Goal: Information Seeking & Learning: Understand process/instructions

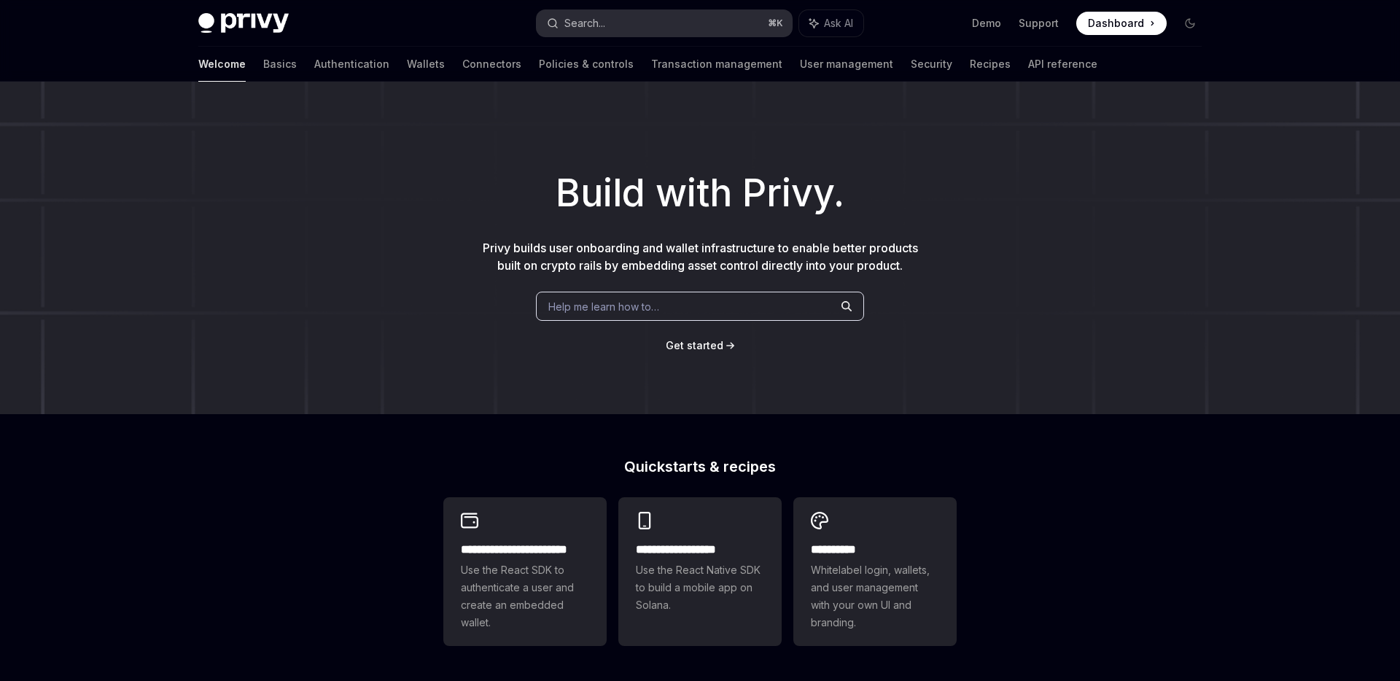
click at [611, 17] on button "Search... ⌘ K" at bounding box center [664, 23] width 255 height 26
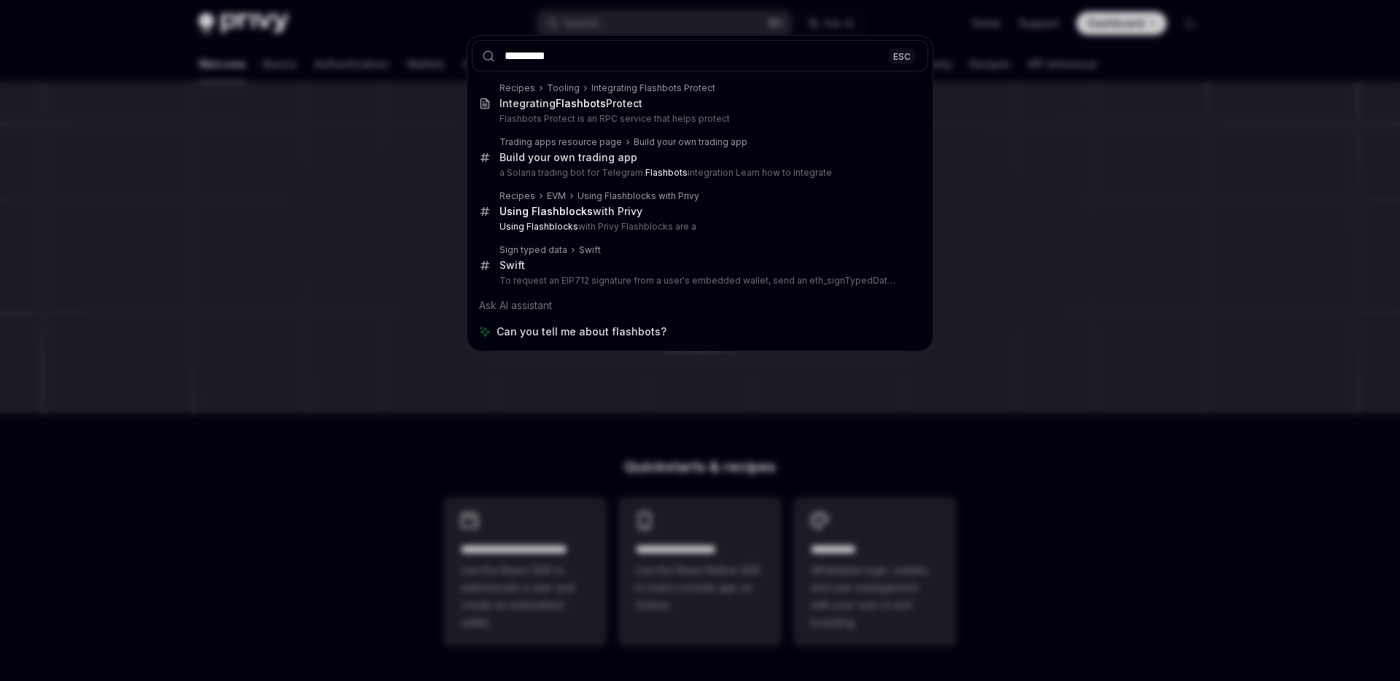
type input "*********"
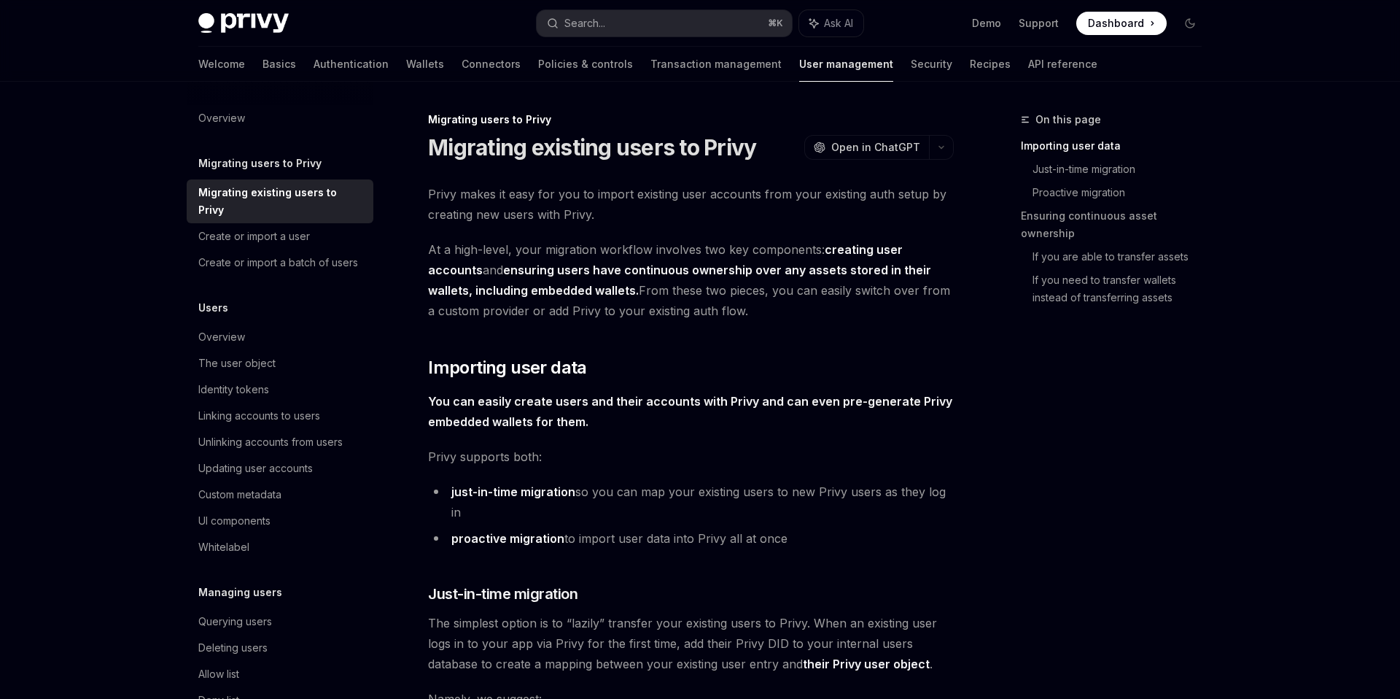
scroll to position [1820, 0]
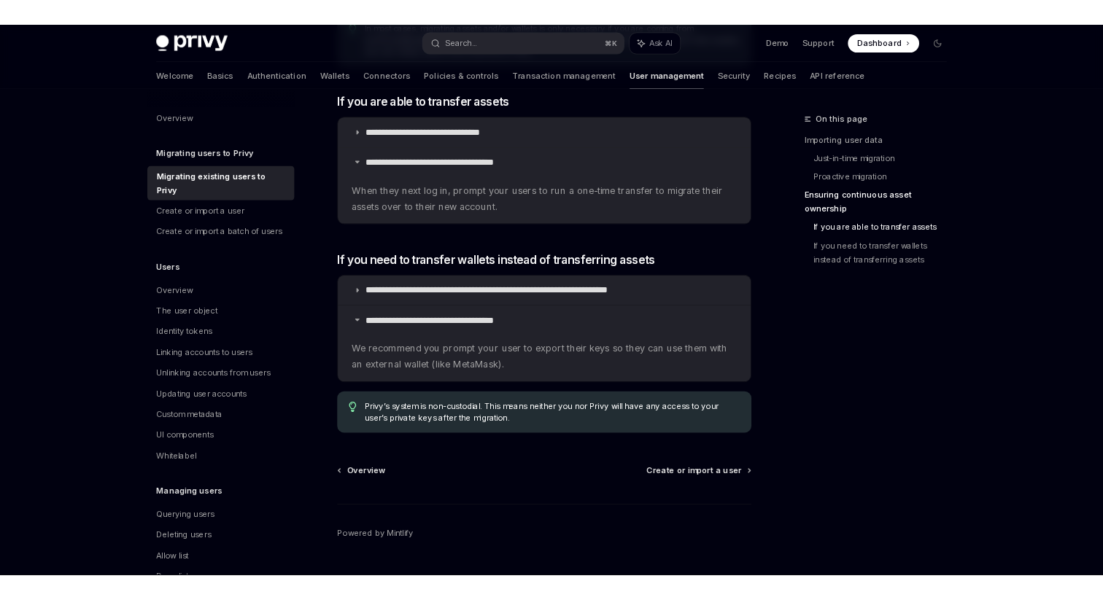
scroll to position [1820, 0]
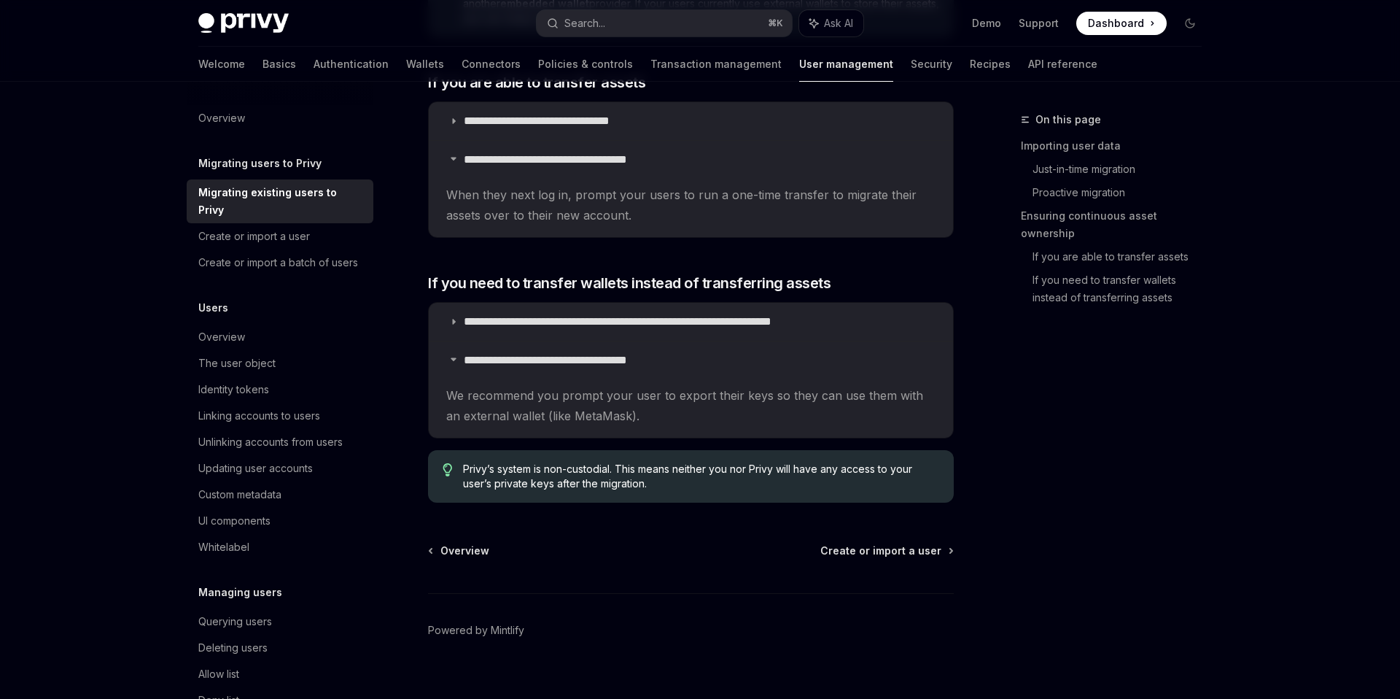
type textarea "*"
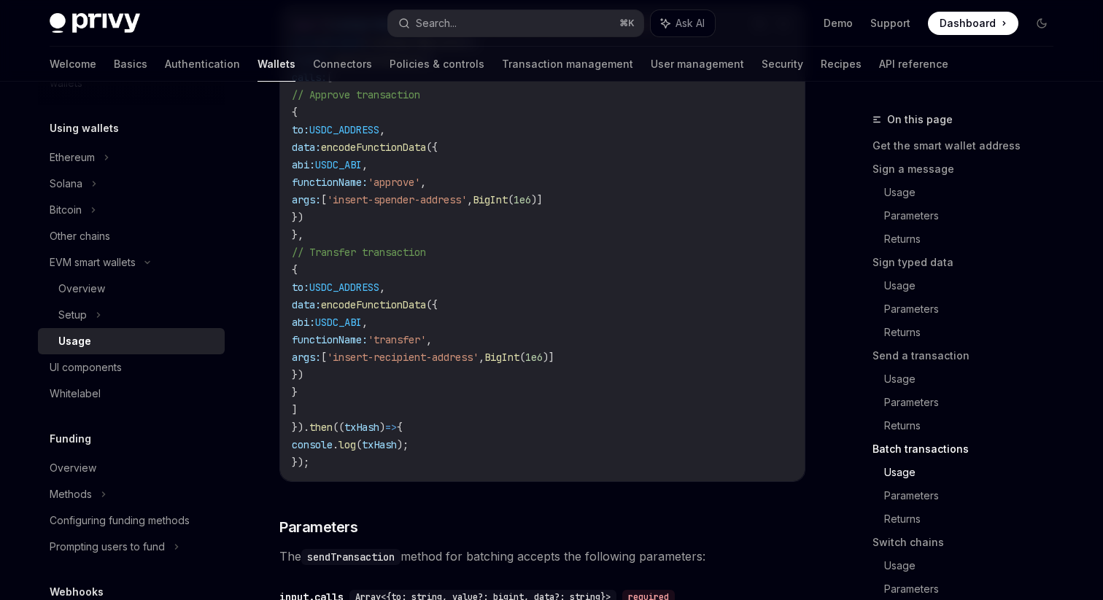
scroll to position [3364, 0]
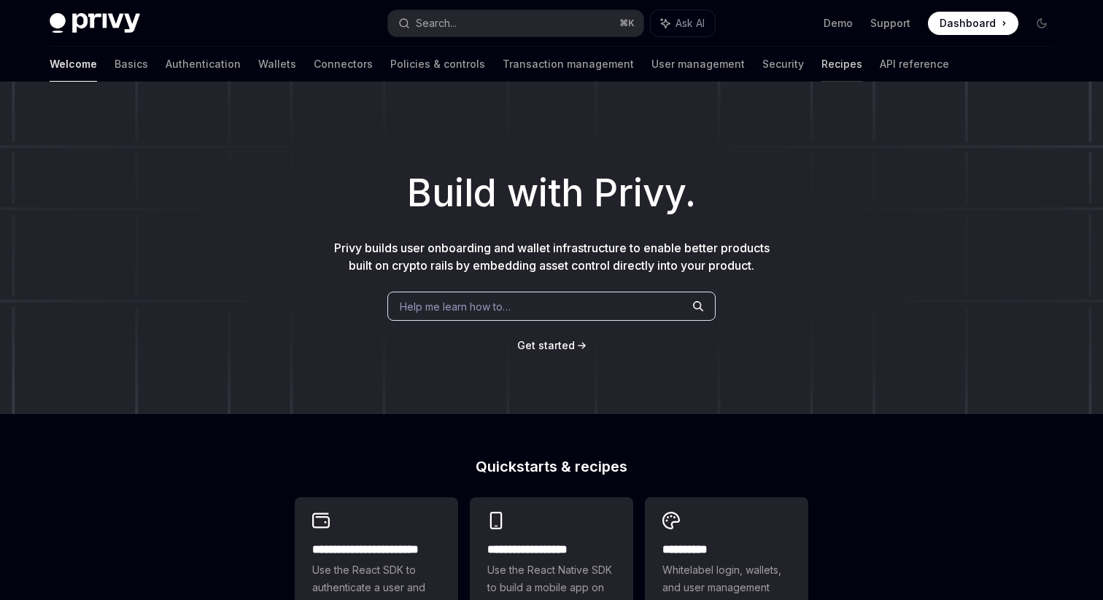
click at [821, 61] on link "Recipes" at bounding box center [841, 64] width 41 height 35
type textarea "*"
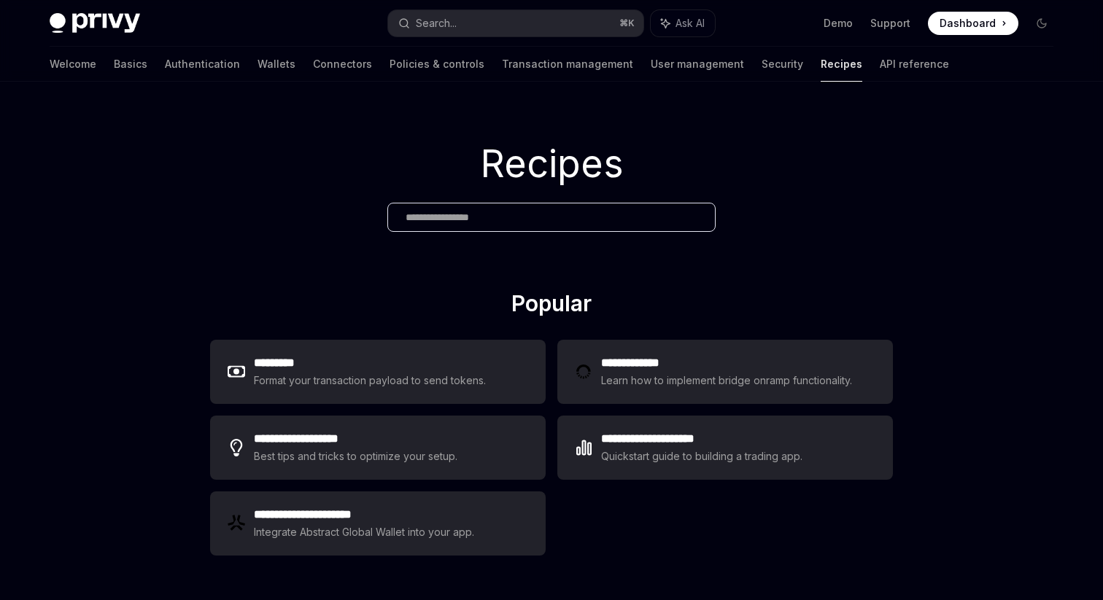
click at [433, 220] on input "text" at bounding box center [552, 217] width 292 height 15
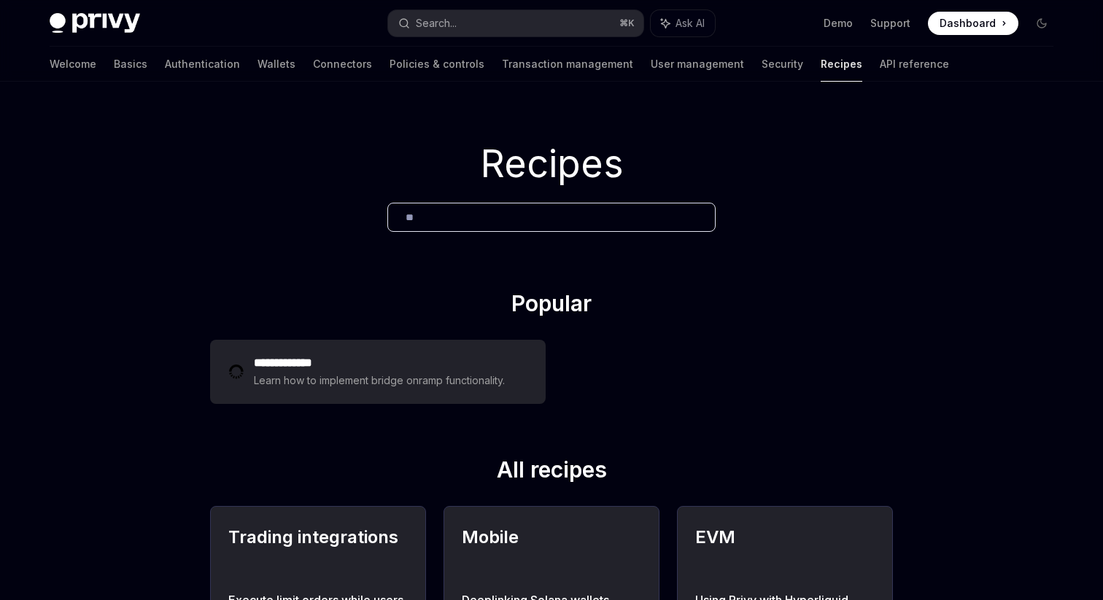
type input "*"
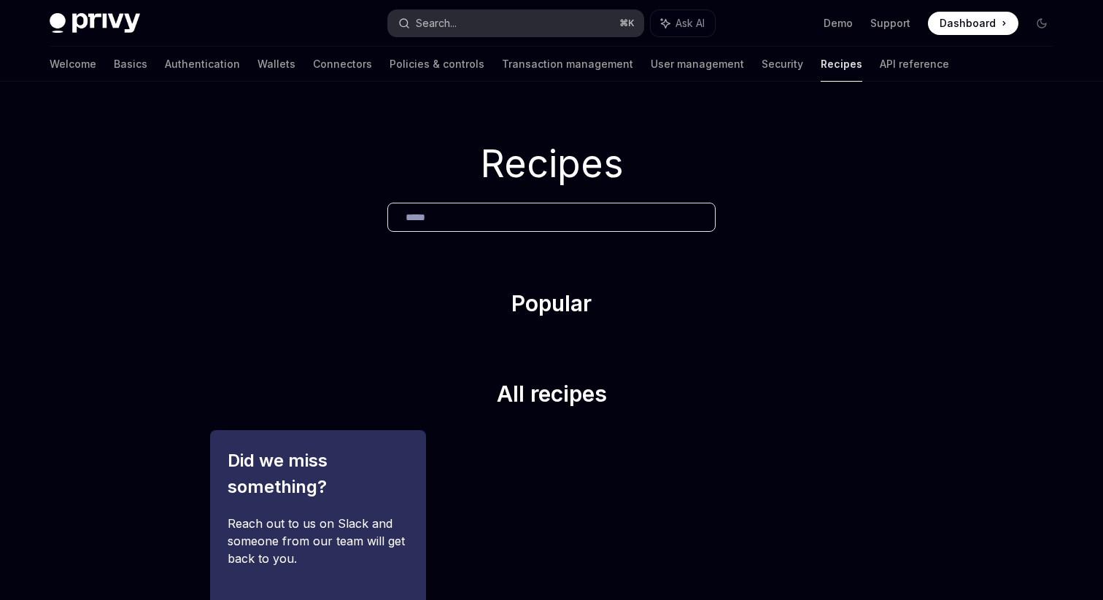
type input "*****"
click at [441, 26] on div "Search..." at bounding box center [436, 24] width 41 height 18
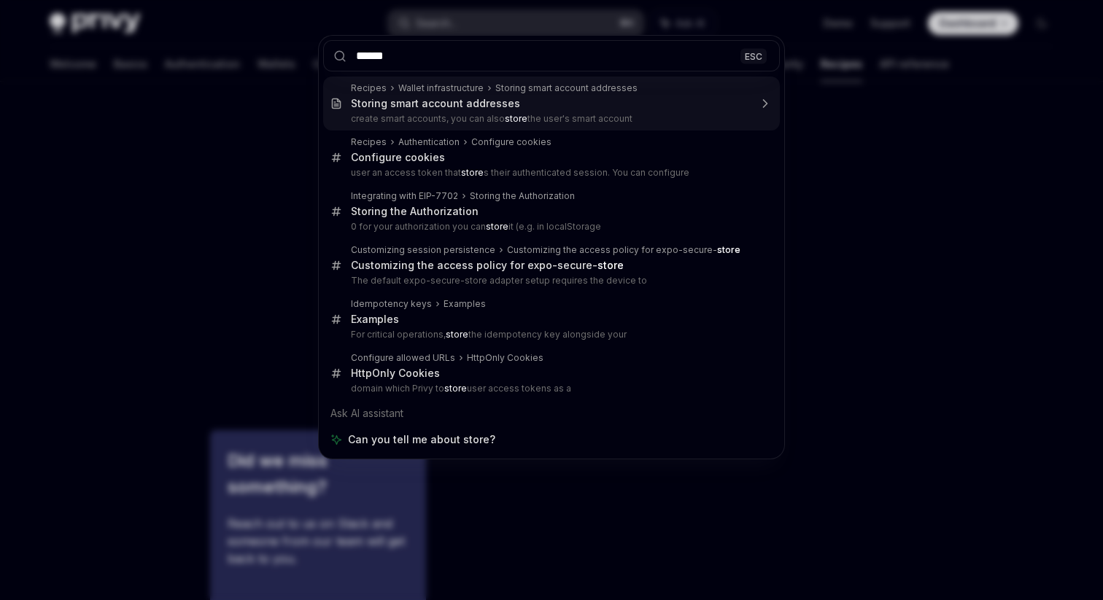
type input "*******"
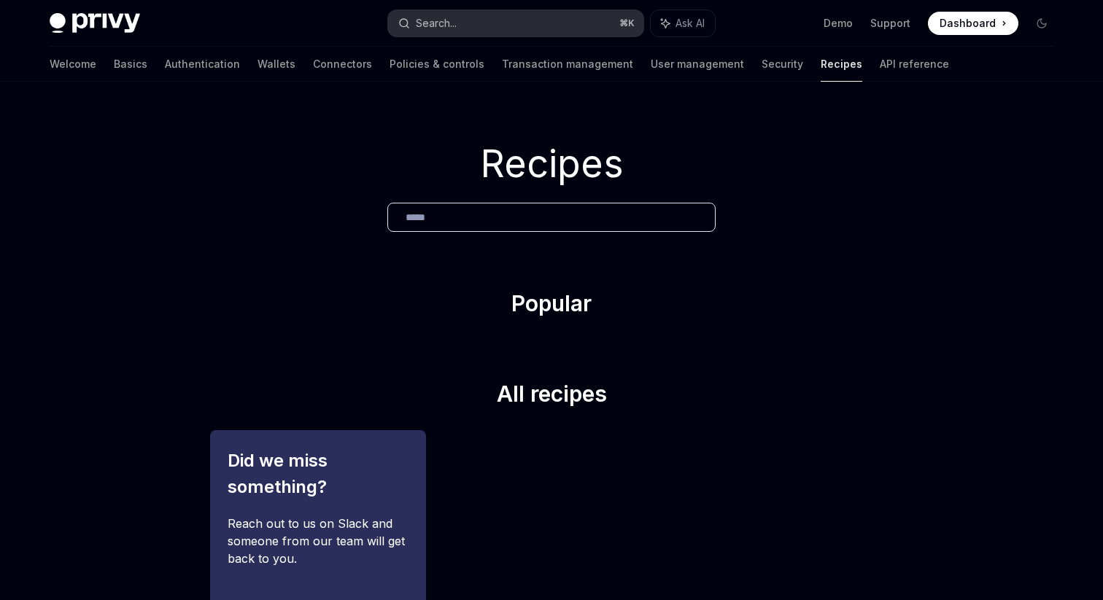
type textarea "*"
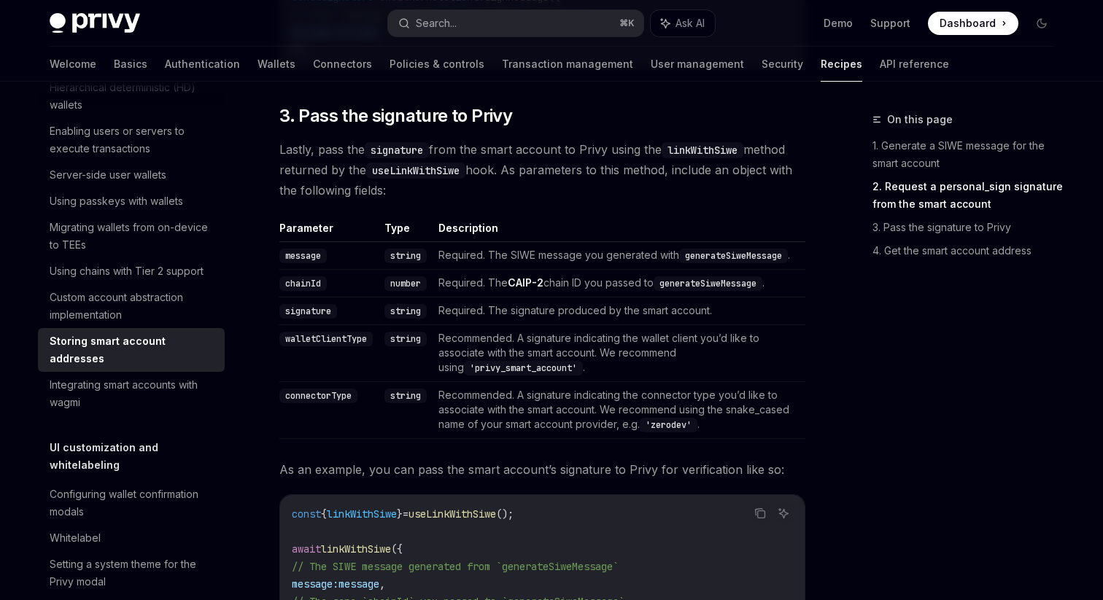
scroll to position [1391, 0]
drag, startPoint x: 555, startPoint y: 393, endPoint x: 454, endPoint y: 391, distance: 100.7
click at [464, 374] on code "'privy_smart_account'" at bounding box center [523, 367] width 119 height 15
copy code "privy_smart_account"
click at [373, 126] on span "3. Pass the signature to Privy" at bounding box center [395, 114] width 233 height 23
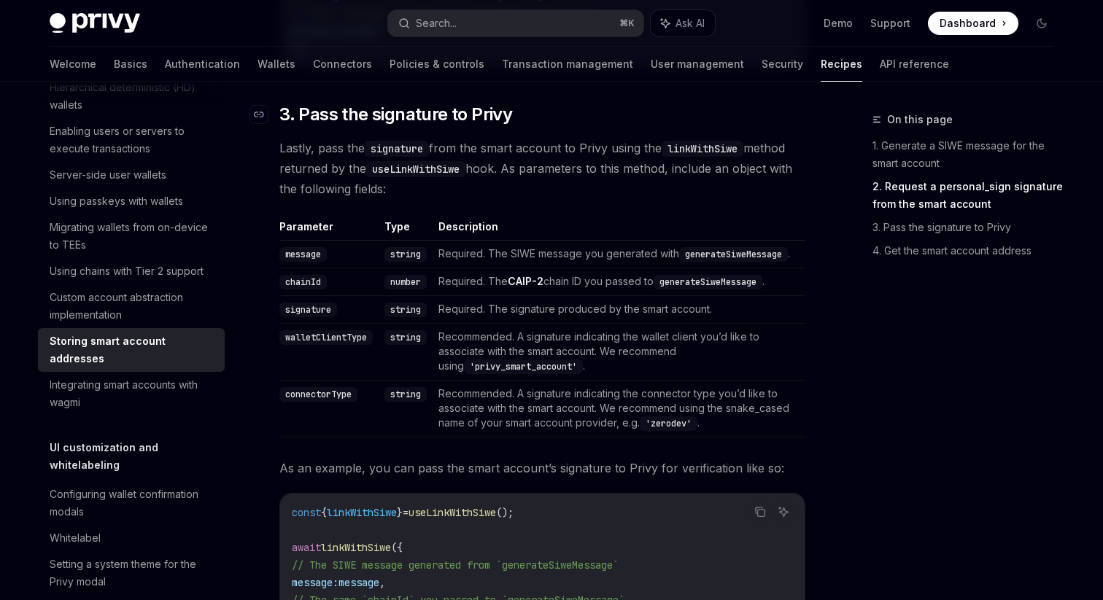
scroll to position [1408, 0]
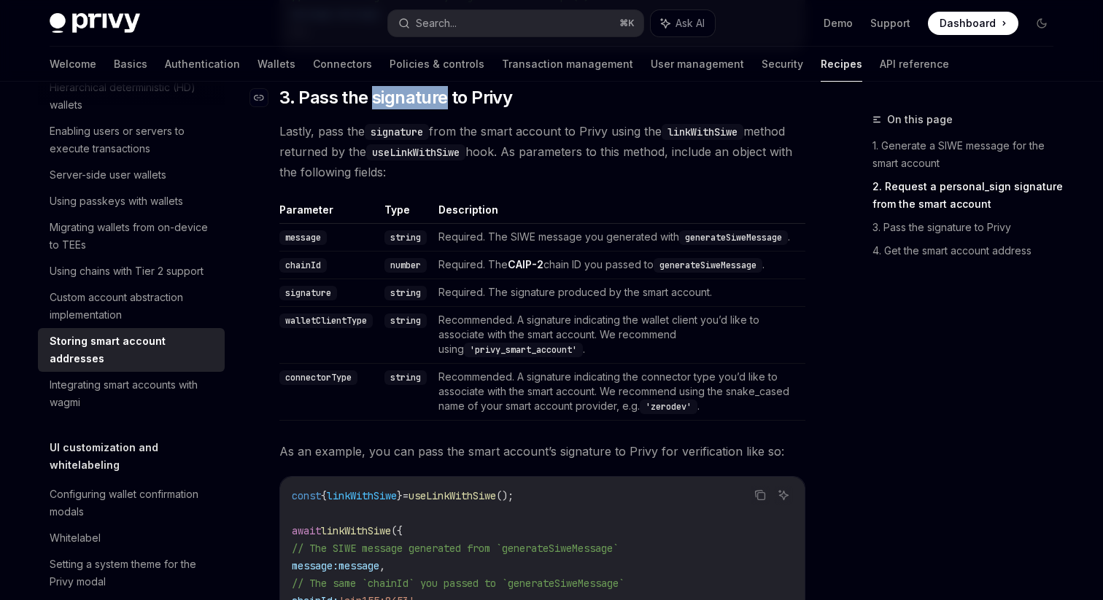
click at [373, 109] on span "3. Pass the signature to Privy" at bounding box center [395, 97] width 233 height 23
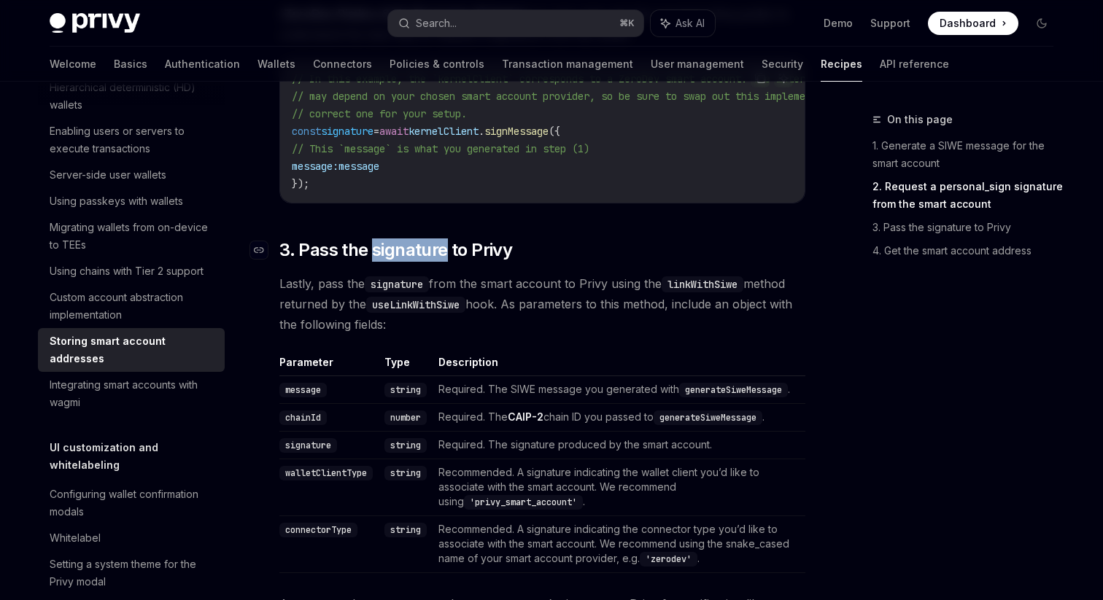
click at [404, 262] on span "3. Pass the signature to Privy" at bounding box center [395, 250] width 233 height 23
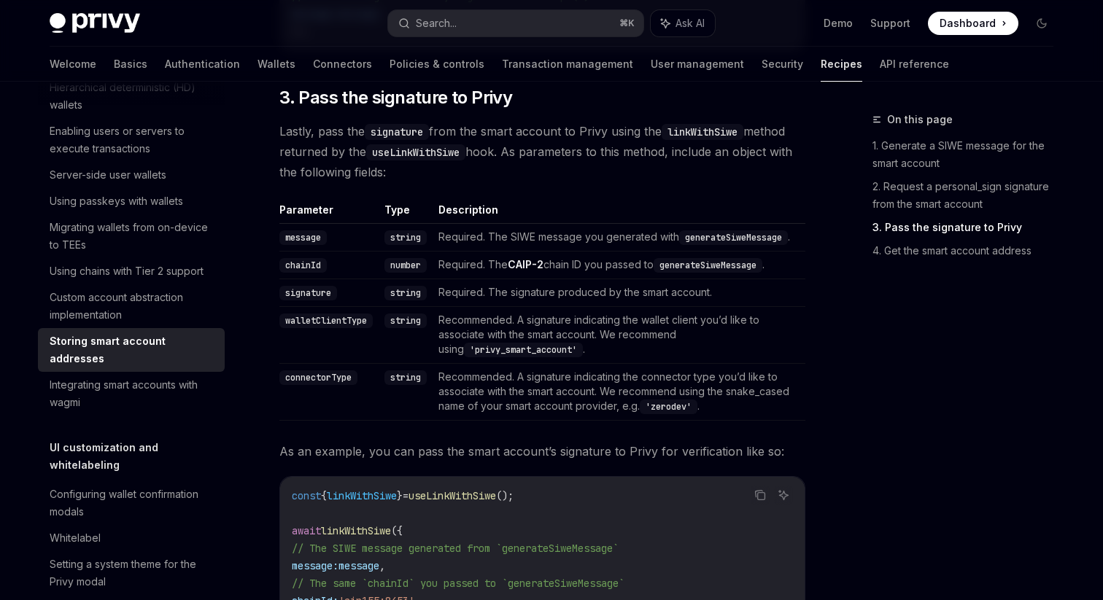
click at [551, 357] on code "'privy_smart_account'" at bounding box center [523, 350] width 119 height 15
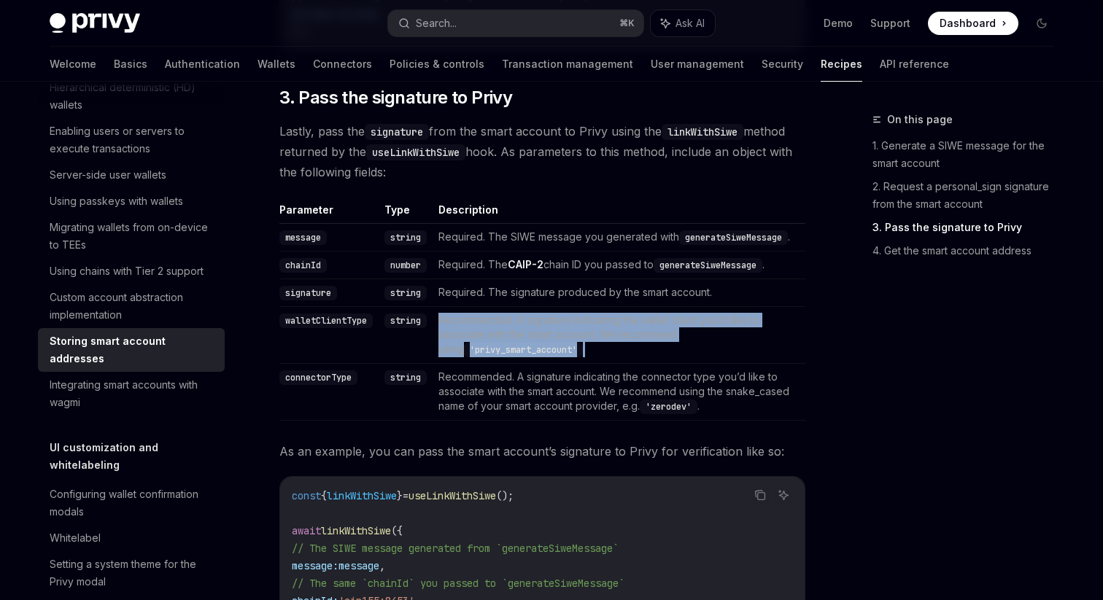
click at [551, 357] on code "'privy_smart_account'" at bounding box center [523, 350] width 119 height 15
click at [513, 357] on code "'privy_smart_account'" at bounding box center [523, 350] width 119 height 15
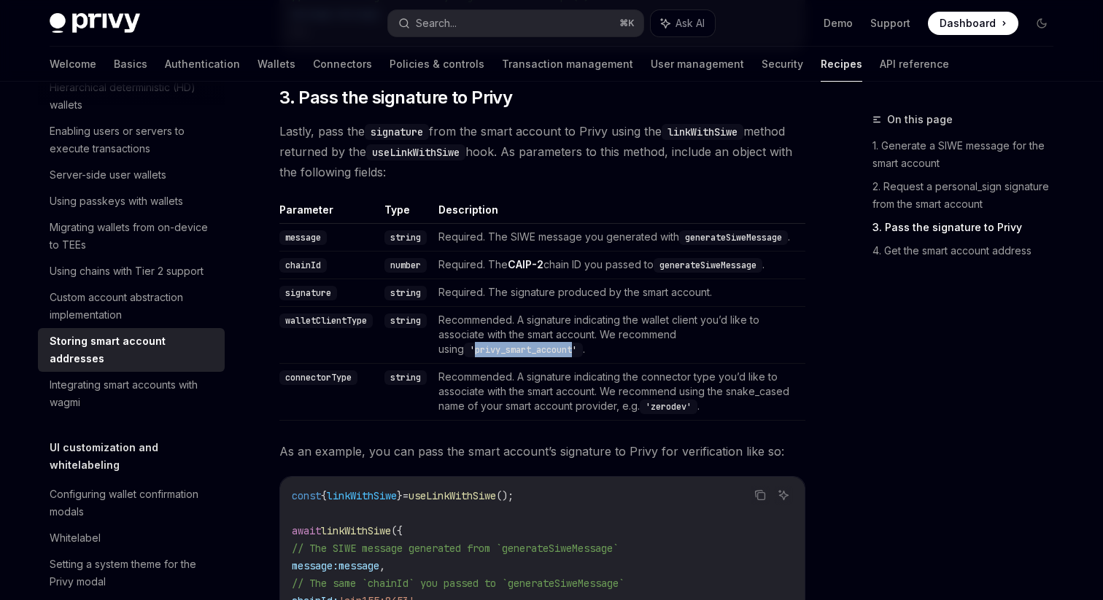
click at [513, 357] on code "'privy_smart_account'" at bounding box center [523, 350] width 119 height 15
click at [451, 109] on span "3. Pass the signature to Privy" at bounding box center [395, 97] width 233 height 23
click at [528, 21] on button "Search... ⌘ K" at bounding box center [515, 23] width 255 height 26
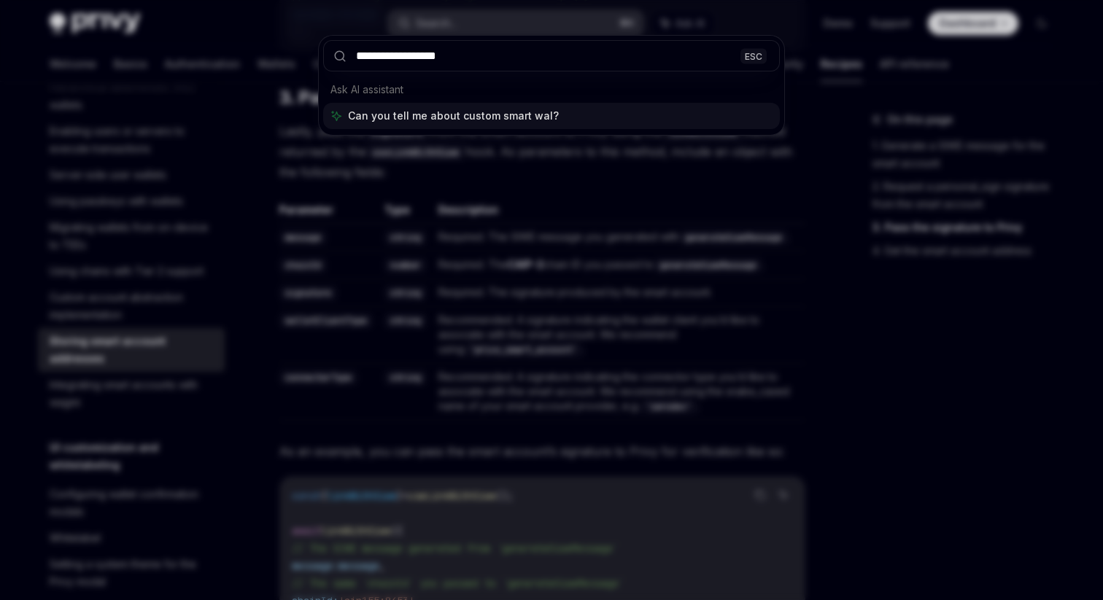
type input "**********"
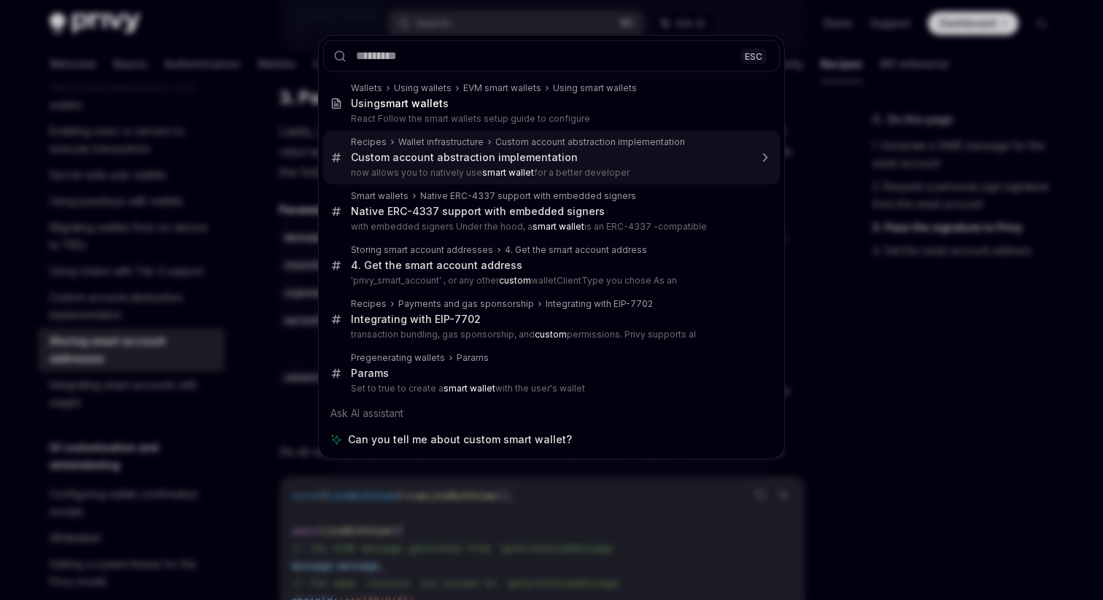
type textarea "*"
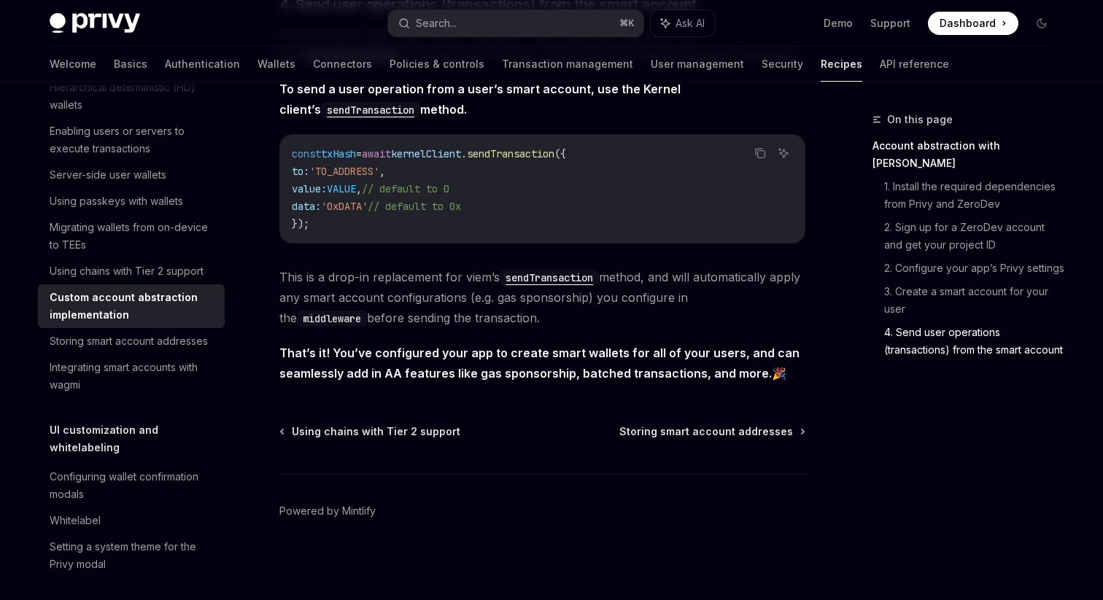
scroll to position [3097, 0]
